Goal: Find specific page/section: Find specific page/section

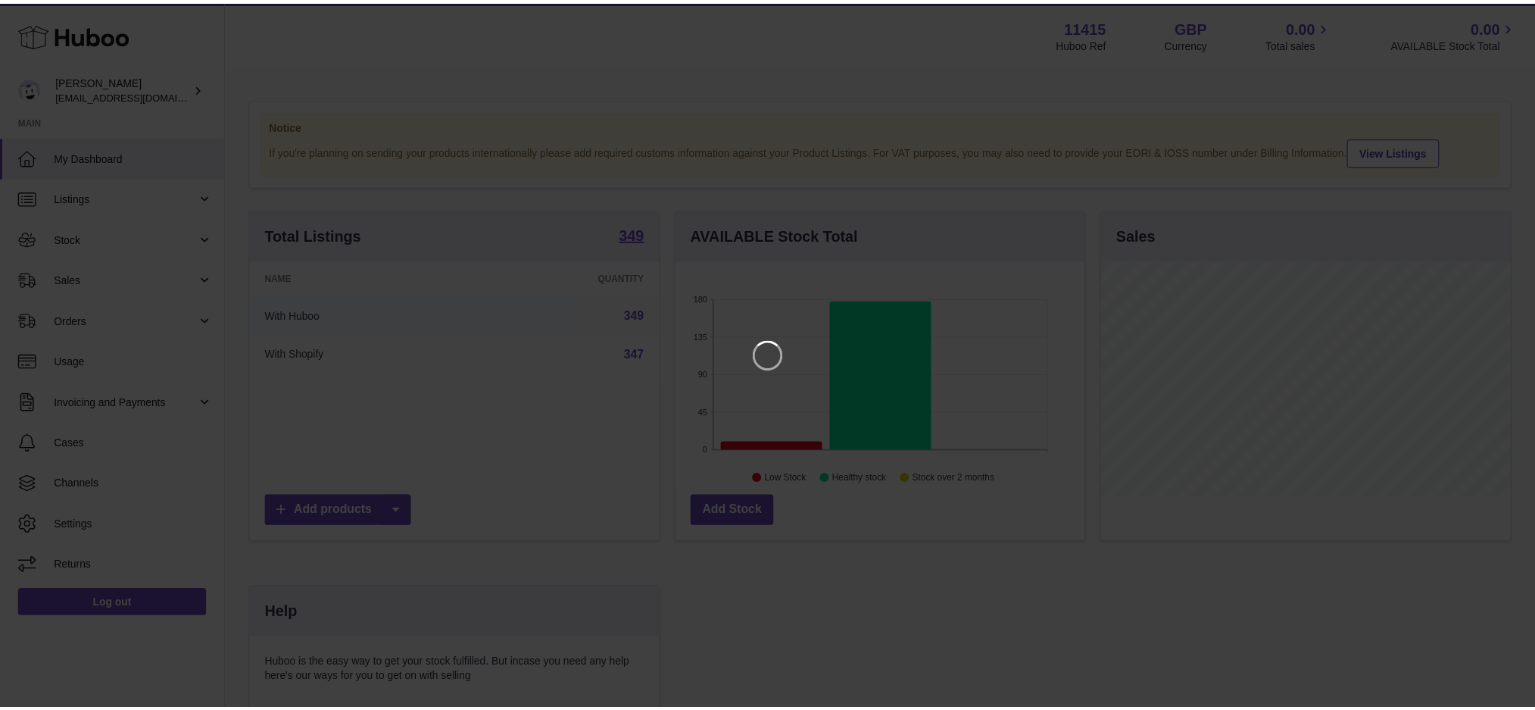
scroll to position [236, 413]
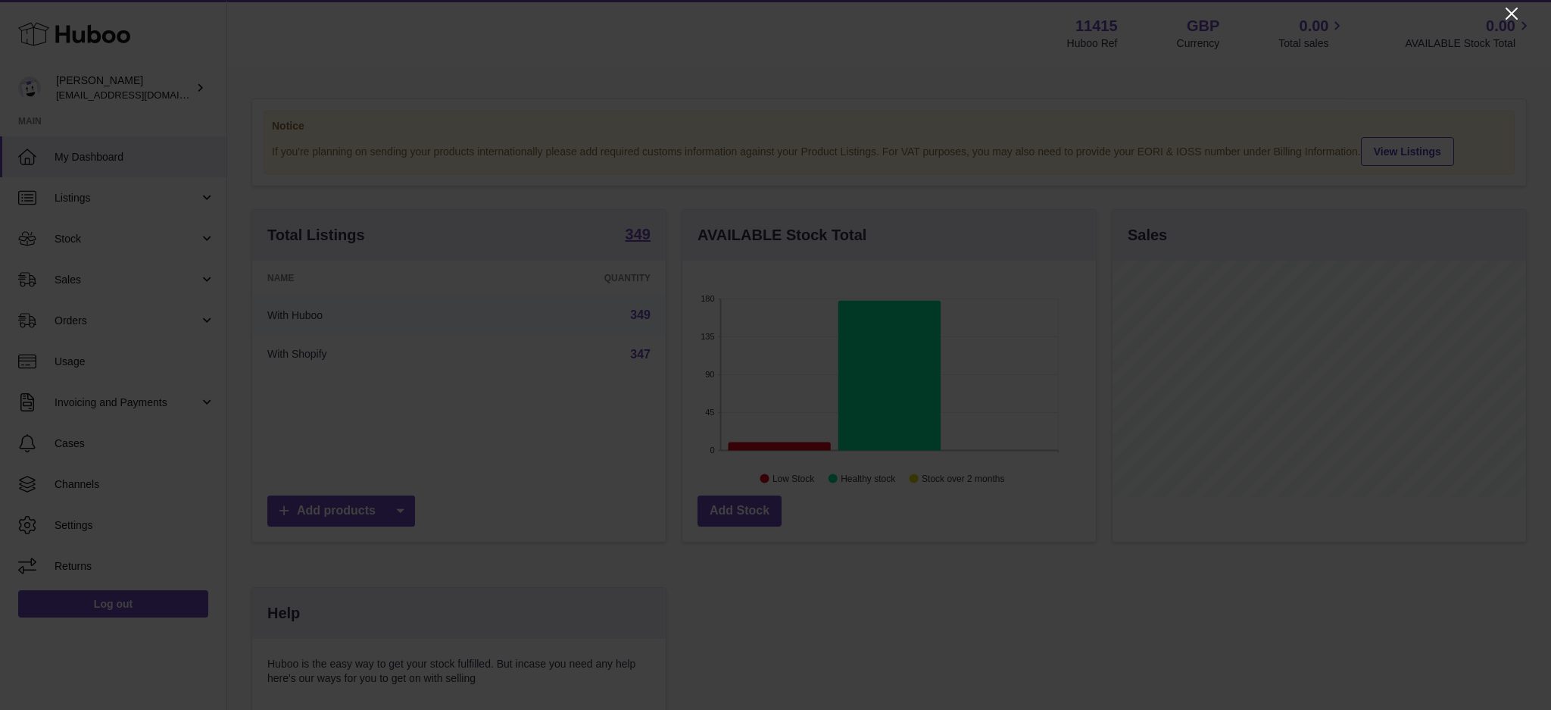
click at [1520, 5] on icon "Close" at bounding box center [1512, 14] width 18 height 18
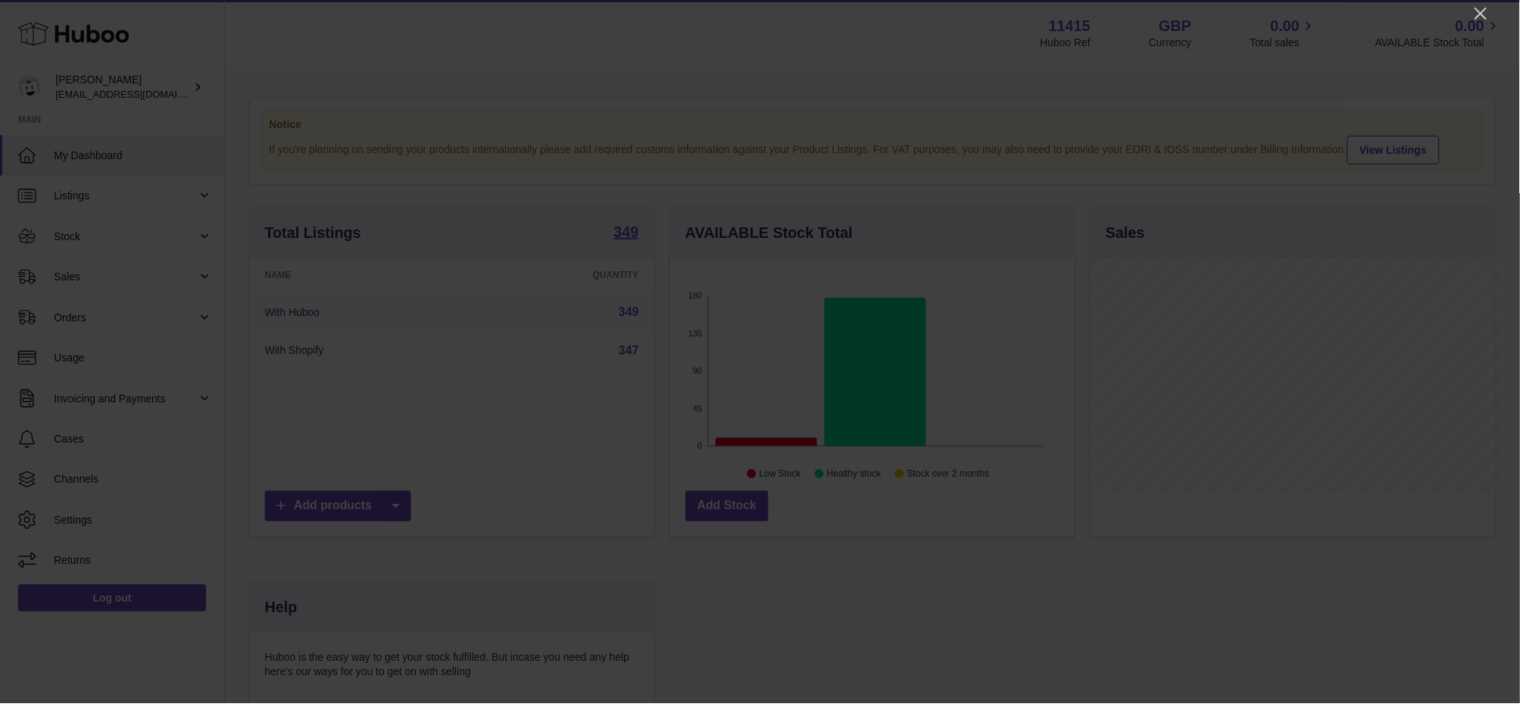
scroll to position [757097, 756926]
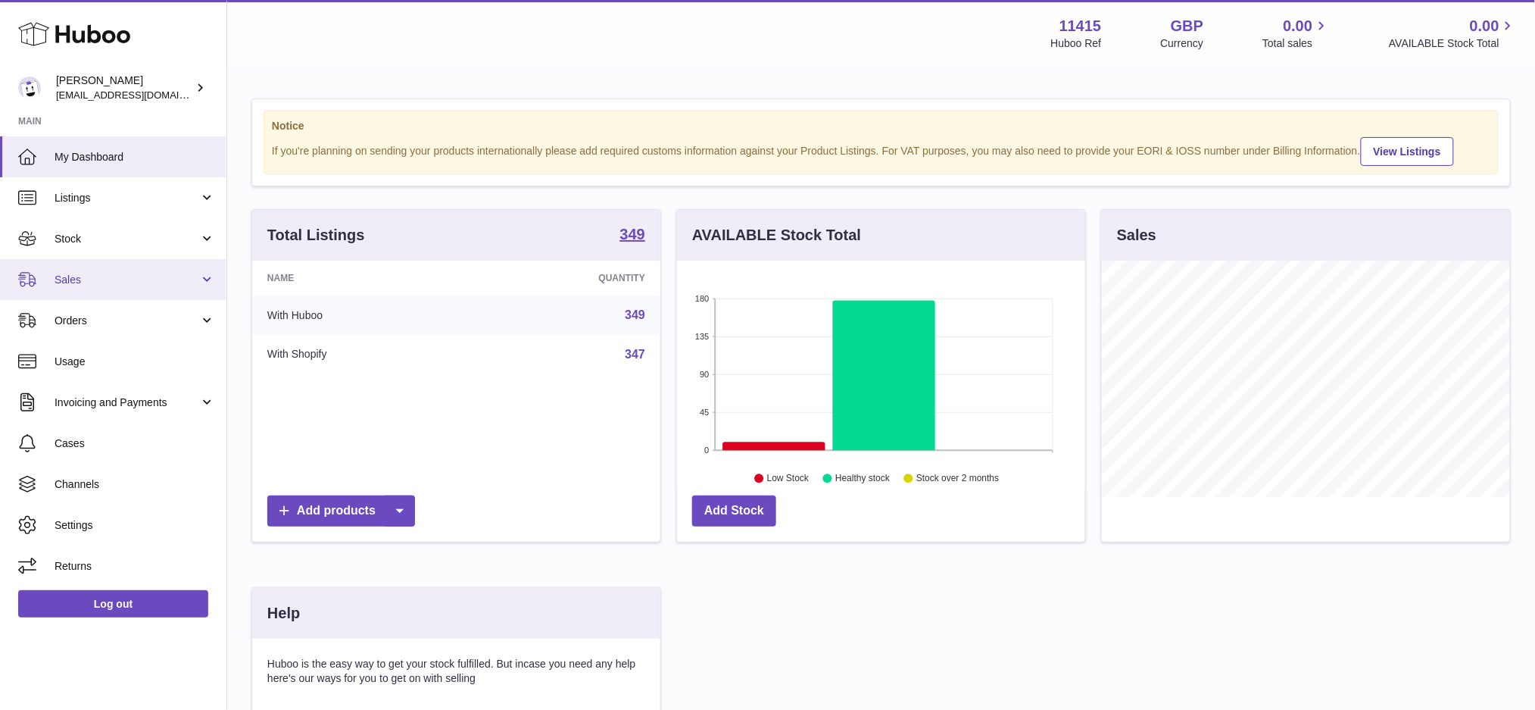
click at [73, 270] on link "Sales" at bounding box center [113, 279] width 226 height 41
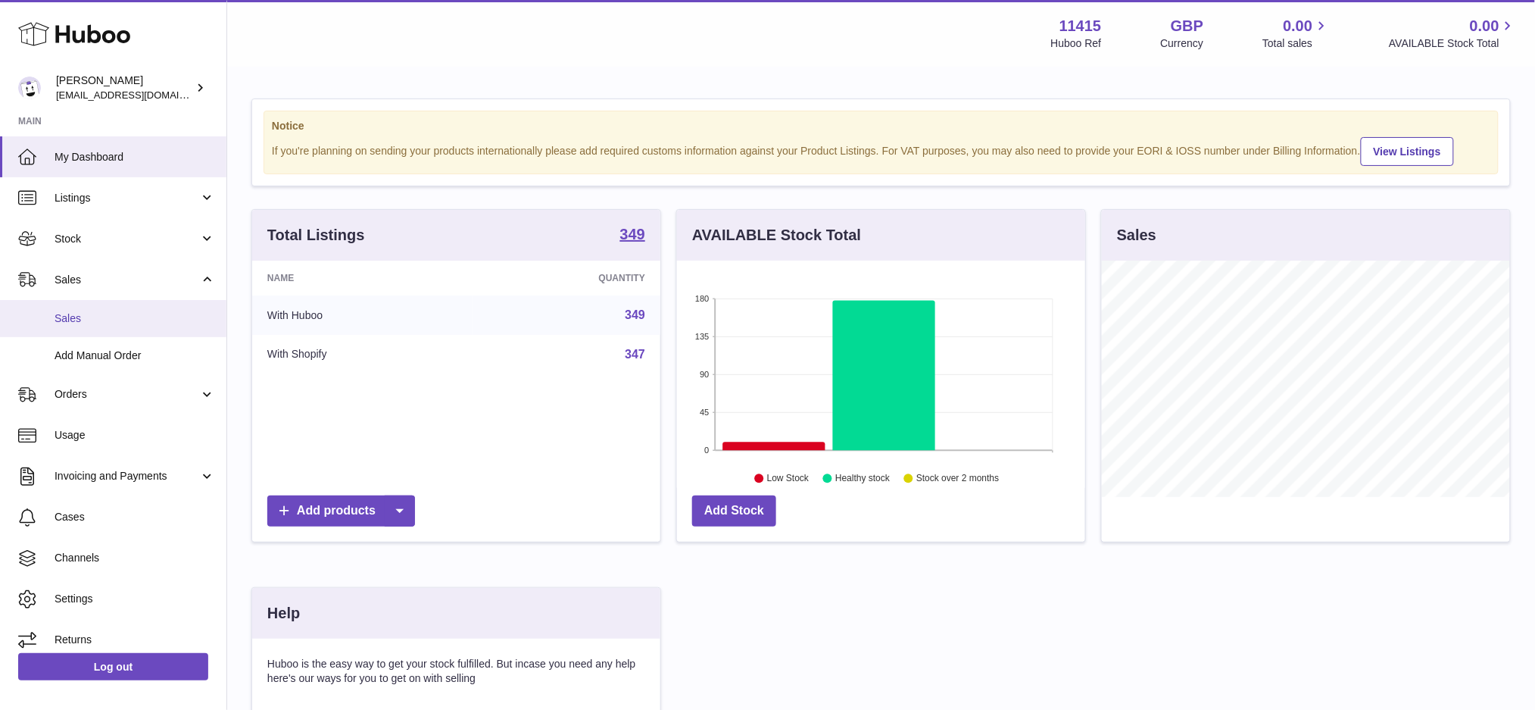
click at [128, 323] on span "Sales" at bounding box center [135, 318] width 161 height 14
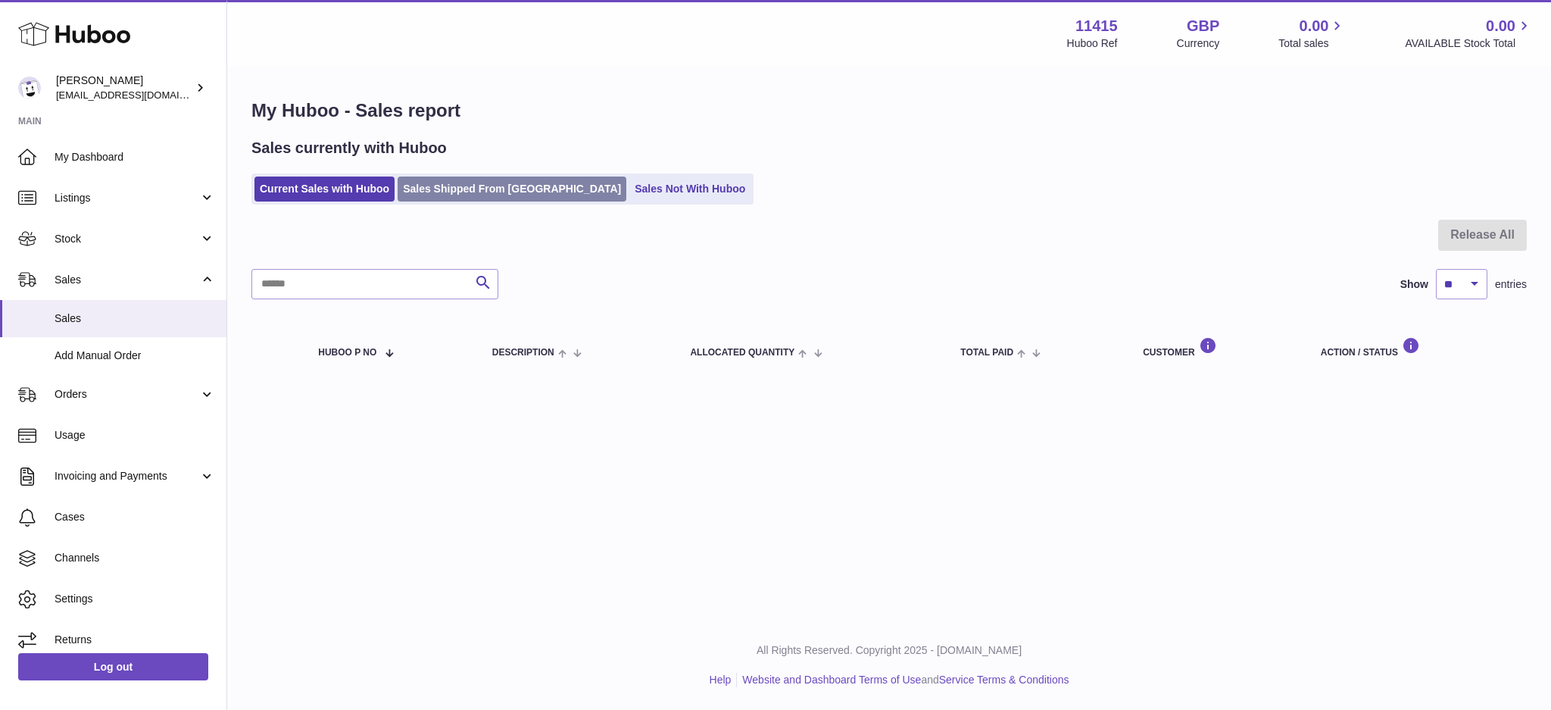
click at [434, 194] on link "Sales Shipped From Huboo" at bounding box center [512, 188] width 229 height 25
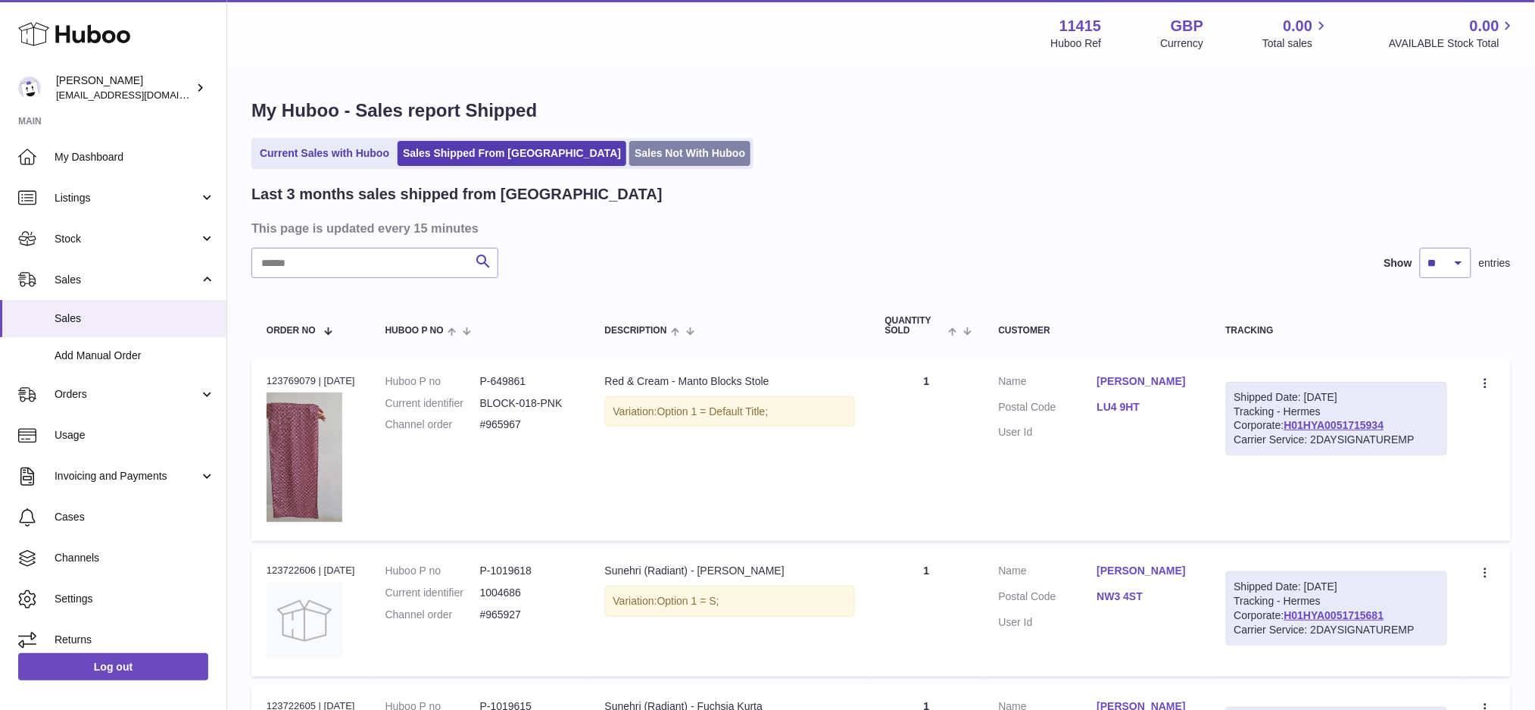
click at [629, 151] on link "Sales Not With Huboo" at bounding box center [689, 153] width 121 height 25
